Goal: Check status: Check status

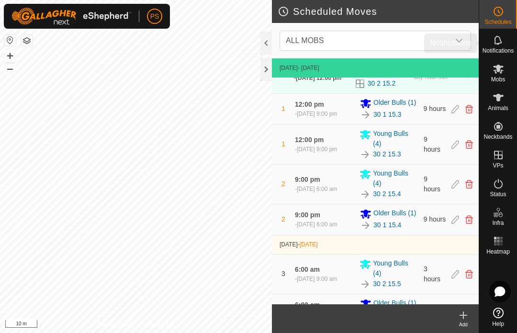
scroll to position [56, 0]
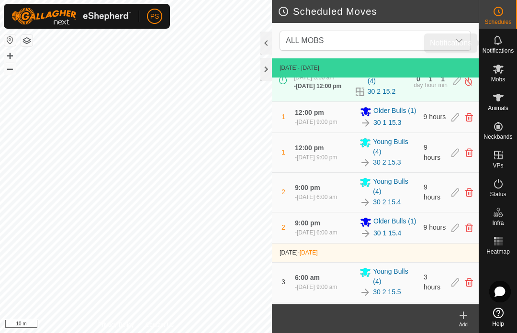
click at [505, 44] on es-notification-svg-icon at bounding box center [498, 40] width 17 height 15
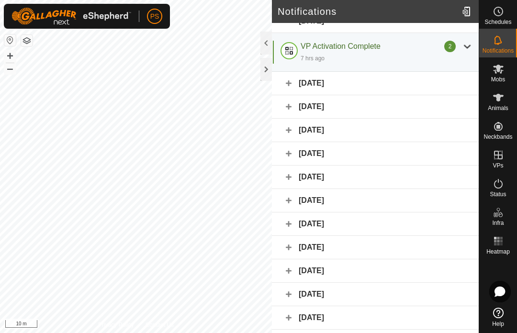
scroll to position [14, 0]
click at [297, 87] on div "[DATE]" at bounding box center [375, 82] width 207 height 23
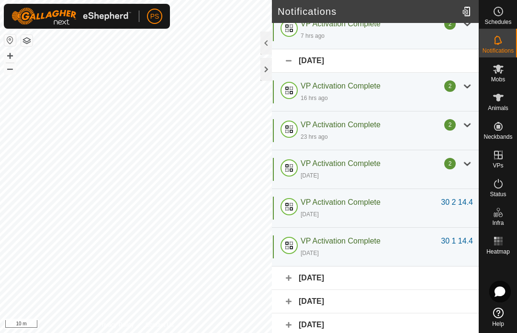
scroll to position [36, 0]
click at [471, 85] on div at bounding box center [466, 85] width 11 height 11
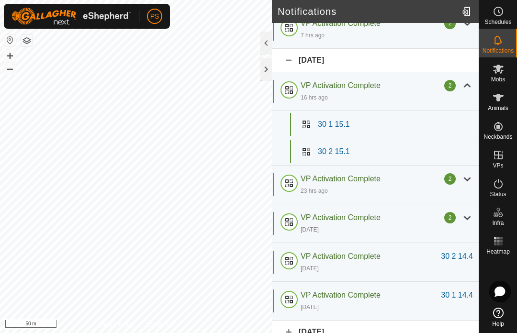
click at [471, 90] on div at bounding box center [466, 85] width 11 height 11
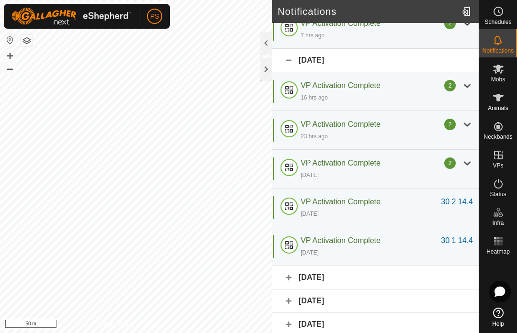
click at [406, 253] on div "[DATE]" at bounding box center [387, 252] width 172 height 11
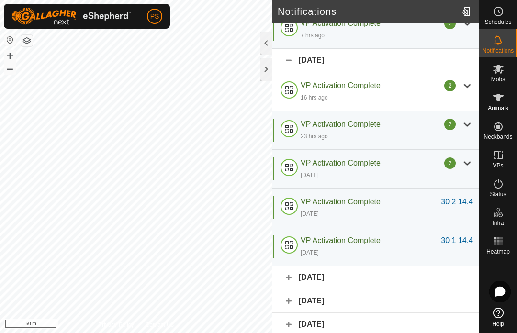
click at [389, 251] on div "[DATE]" at bounding box center [387, 252] width 172 height 11
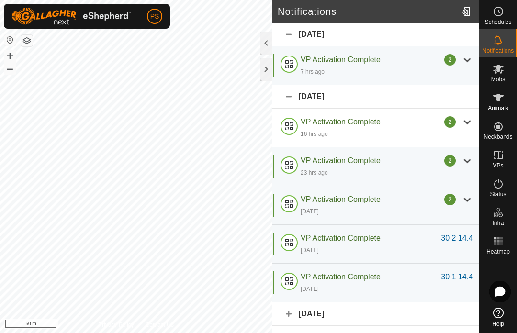
scroll to position [0, 0]
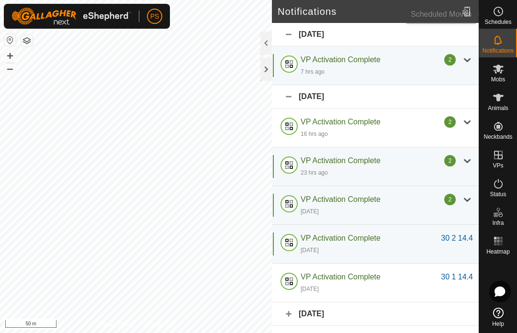
click at [497, 20] on span "Schedules" at bounding box center [497, 22] width 27 height 6
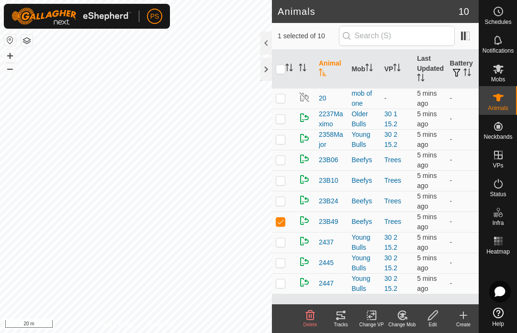
click at [334, 324] on div "Tracks" at bounding box center [341, 324] width 31 height 7
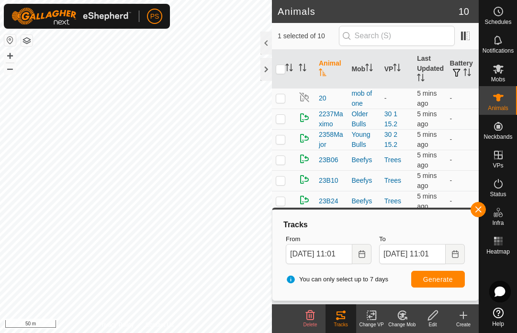
click at [475, 211] on span "button" at bounding box center [478, 210] width 8 height 8
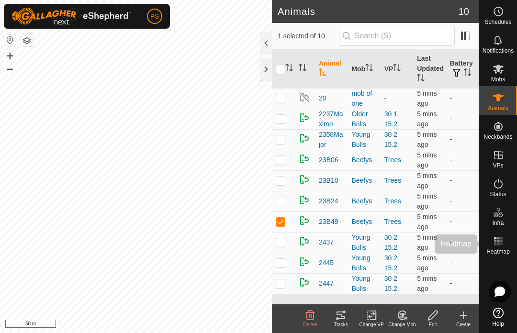
click at [499, 240] on rect at bounding box center [498, 241] width 2 height 2
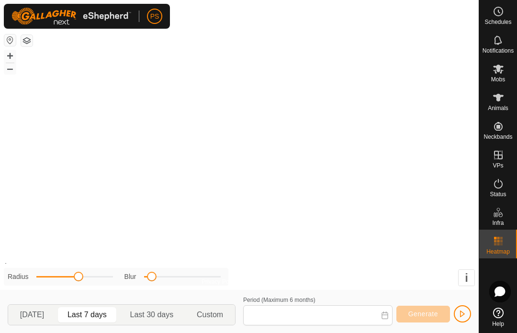
type input "[DATE] - [DATE]"
